Goal: Navigation & Orientation: Understand site structure

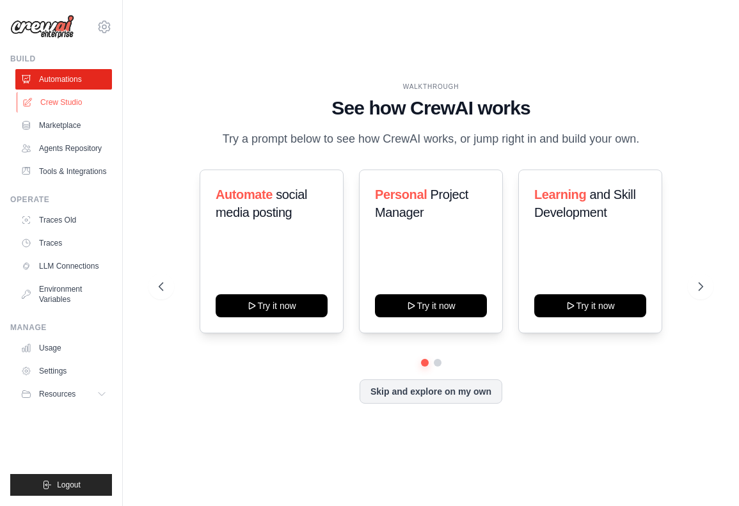
click at [67, 104] on link "Crew Studio" at bounding box center [65, 102] width 97 height 20
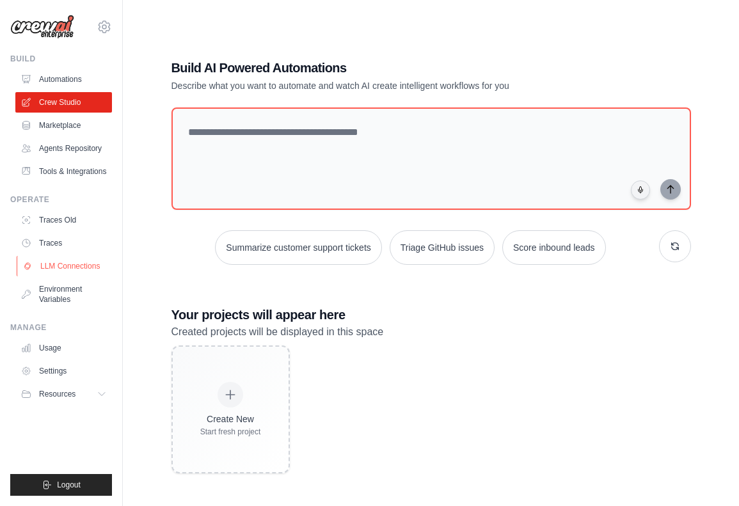
click at [90, 271] on link "LLM Connections" at bounding box center [65, 266] width 97 height 20
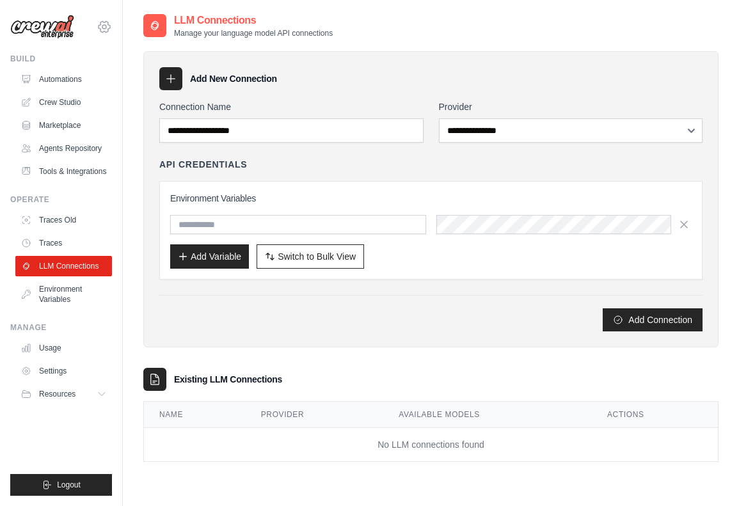
click at [106, 27] on icon at bounding box center [104, 26] width 15 height 15
click at [79, 39] on div "[EMAIL_ADDRESS][DOMAIN_NAME] Settings" at bounding box center [61, 20] width 102 height 41
click at [69, 144] on link "Agents Repository" at bounding box center [65, 148] width 97 height 20
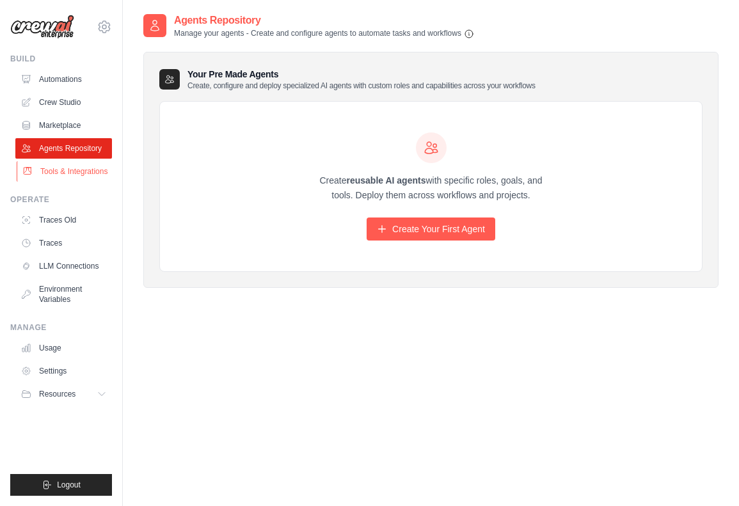
click at [82, 175] on link "Tools & Integrations" at bounding box center [65, 171] width 97 height 20
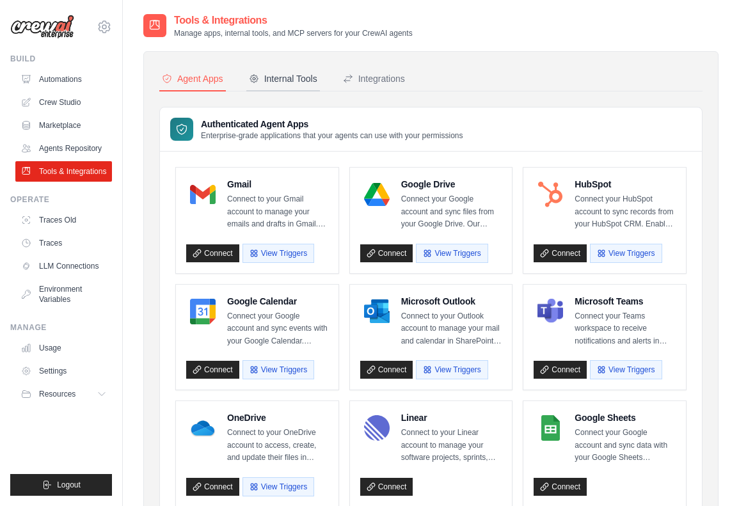
click at [282, 86] on button "Internal Tools" at bounding box center [283, 79] width 74 height 24
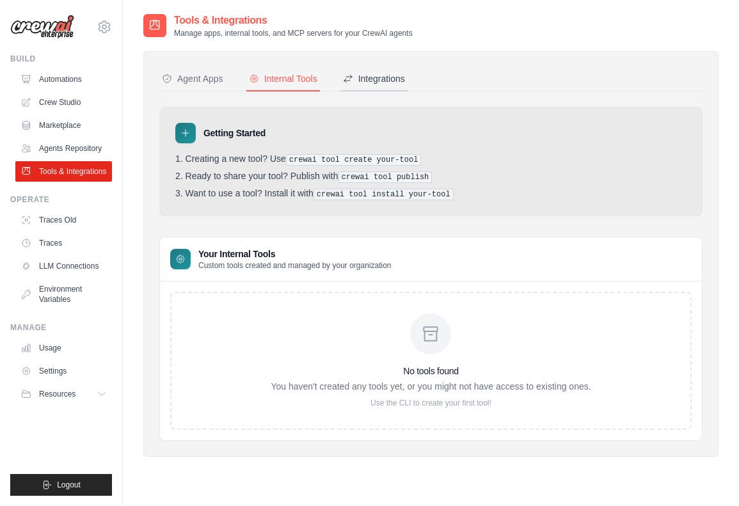
click at [355, 86] on button "Integrations" at bounding box center [374, 79] width 67 height 24
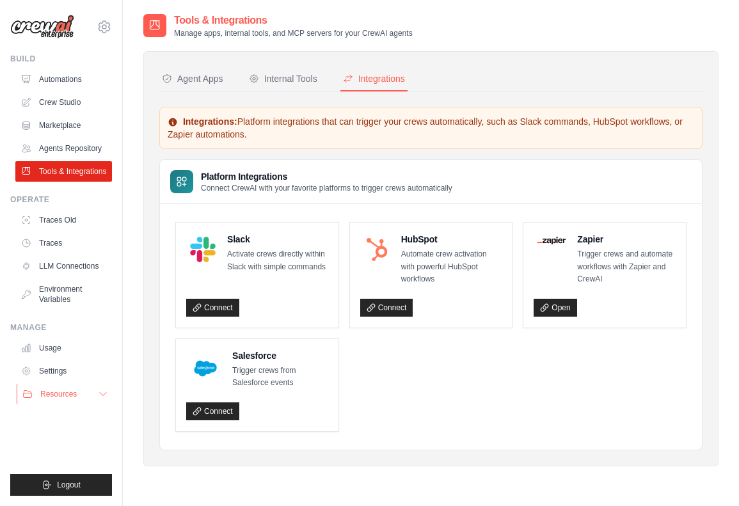
click at [98, 385] on button "Resources" at bounding box center [65, 394] width 97 height 20
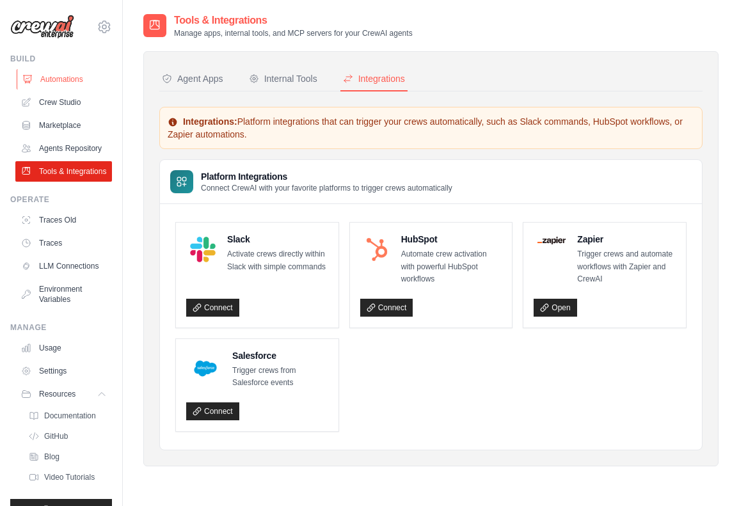
click at [90, 74] on link "Automations" at bounding box center [65, 79] width 97 height 20
